Goal: Transaction & Acquisition: Purchase product/service

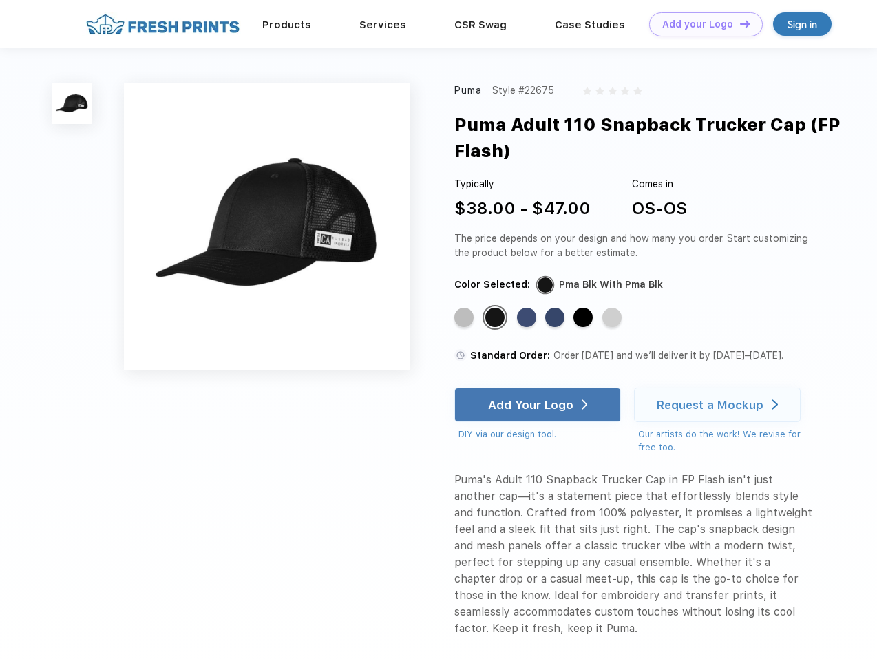
click at [701, 24] on link "Add your Logo Design Tool" at bounding box center [707, 24] width 114 height 24
click at [0, 0] on div "Design Tool" at bounding box center [0, 0] width 0 height 0
click at [739, 23] on link "Add your Logo Design Tool" at bounding box center [707, 24] width 114 height 24
click at [72, 103] on img at bounding box center [72, 103] width 41 height 41
click at [466, 318] on div "Standard Color" at bounding box center [464, 317] width 19 height 19
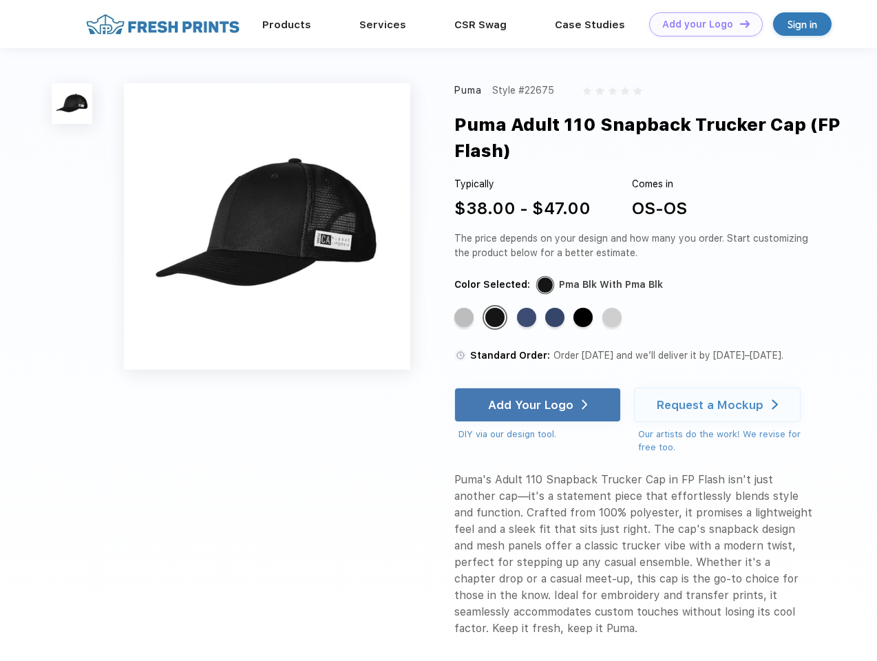
click at [497, 318] on div "Standard Color" at bounding box center [495, 317] width 19 height 19
click at [528, 318] on div "Standard Color" at bounding box center [526, 317] width 19 height 19
click at [557, 318] on div "Standard Color" at bounding box center [555, 317] width 19 height 19
click at [585, 318] on div "Standard Color" at bounding box center [583, 317] width 19 height 19
click at [614, 318] on div "Standard Color" at bounding box center [612, 317] width 19 height 19
